Goal: Navigation & Orientation: Find specific page/section

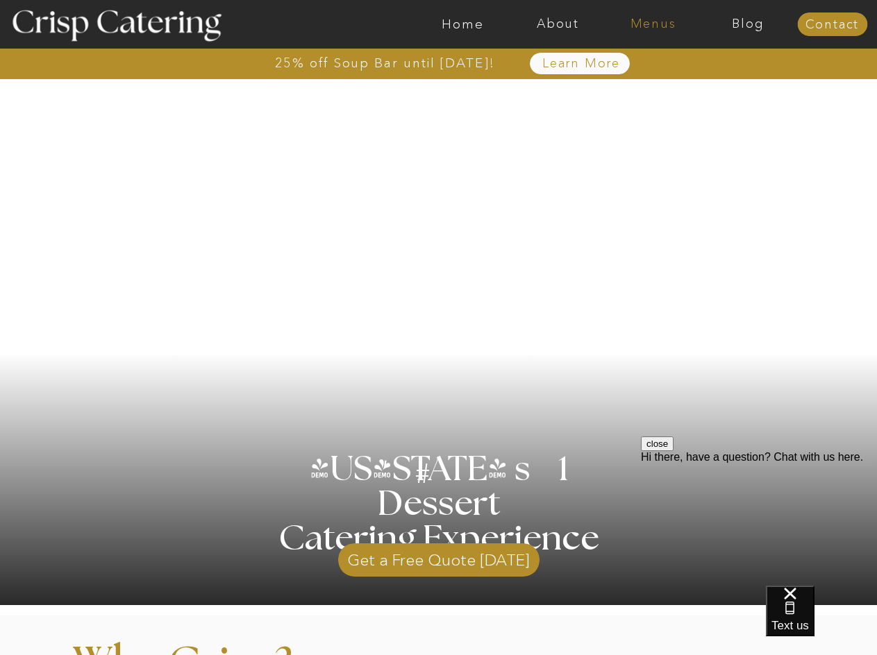
click at [658, 28] on nav "Menus" at bounding box center [652, 24] width 95 height 14
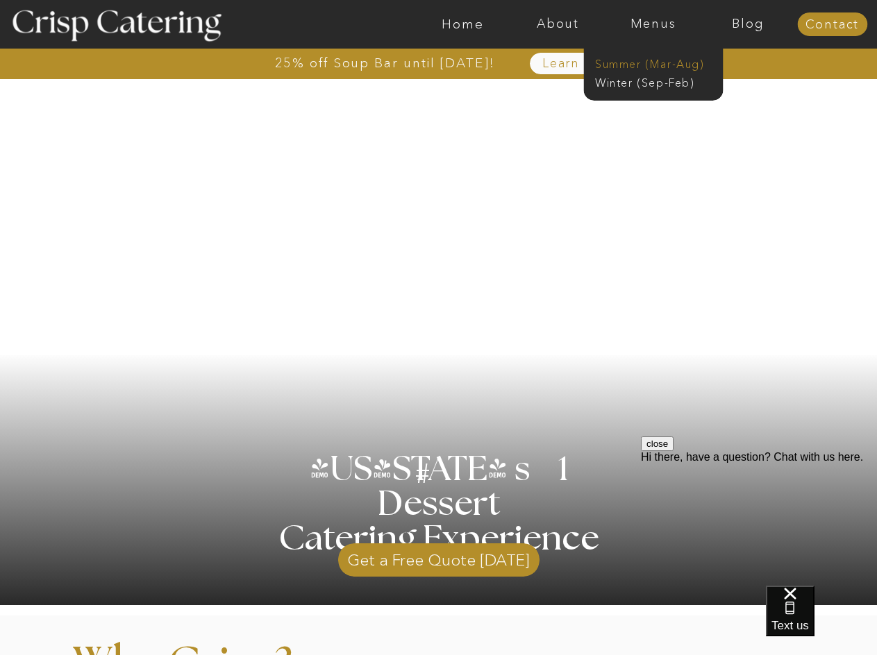
click at [658, 69] on nav "Summer (Mar-Aug)" at bounding box center [657, 62] width 124 height 13
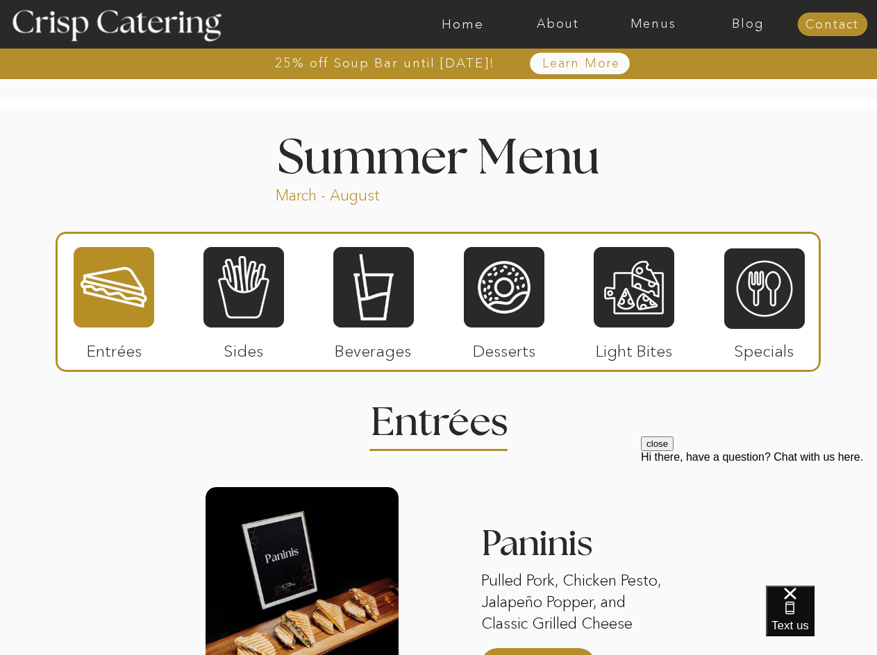
scroll to position [1111, 0]
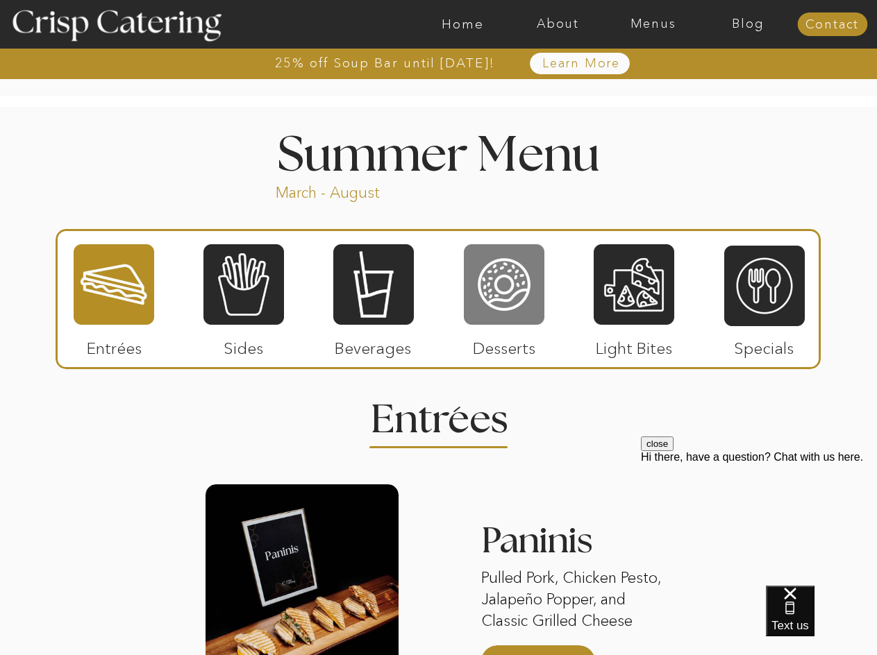
click at [522, 319] on div at bounding box center [504, 284] width 81 height 83
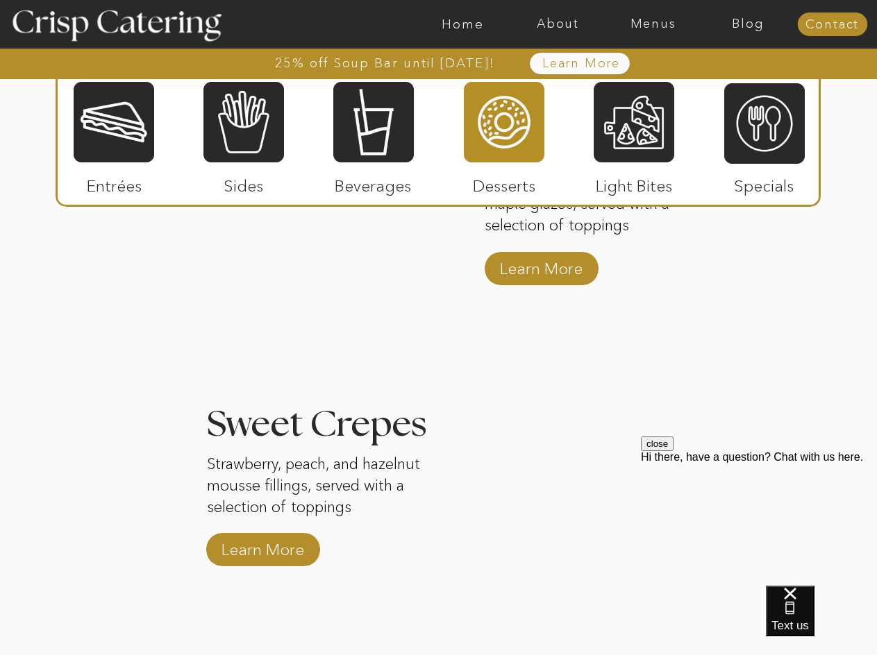
scroll to position [1319, 0]
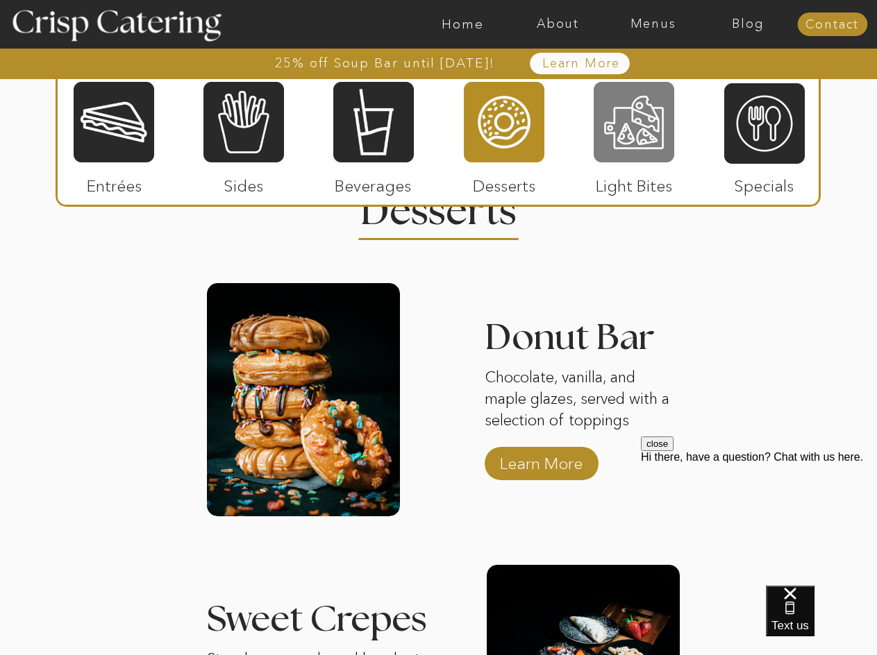
click at [643, 153] on div at bounding box center [634, 122] width 81 height 83
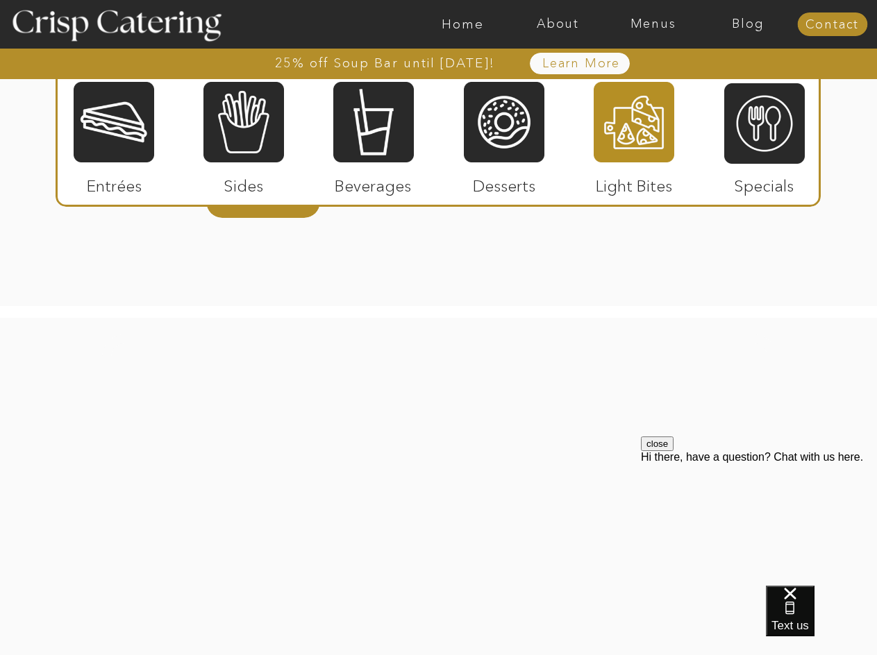
scroll to position [1688, 0]
